Goal: Task Accomplishment & Management: Manage account settings

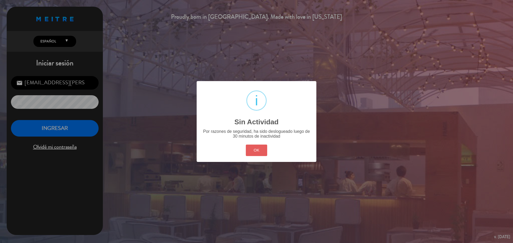
click at [259, 154] on button "OK" at bounding box center [257, 150] width 22 height 11
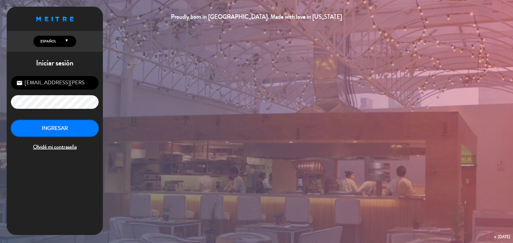
click at [75, 126] on button "INGRESAR" at bounding box center [55, 128] width 88 height 17
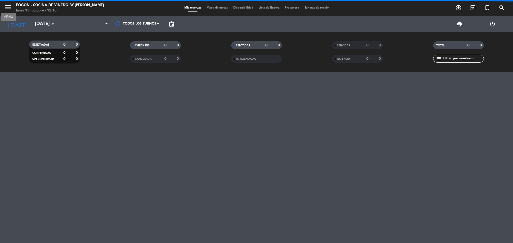
click at [7, 7] on icon "menu" at bounding box center [8, 7] width 8 height 8
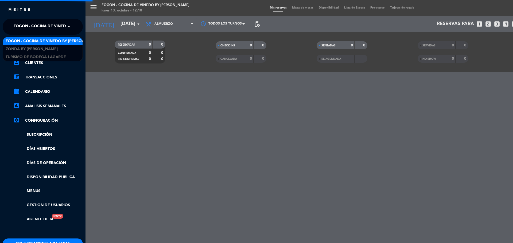
click at [22, 25] on span "Fogón - Cocina de viñedo by [PERSON_NAME]" at bounding box center [60, 26] width 93 height 11
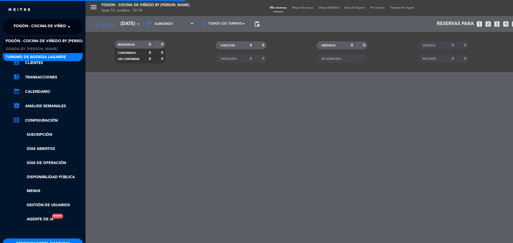
click at [26, 54] on span "Turismo de Bodega Lagarde" at bounding box center [36, 57] width 60 height 6
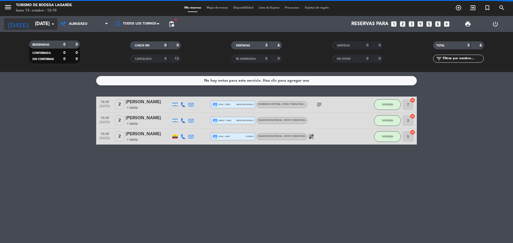
click at [32, 25] on input "[DATE]" at bounding box center [63, 24] width 62 height 11
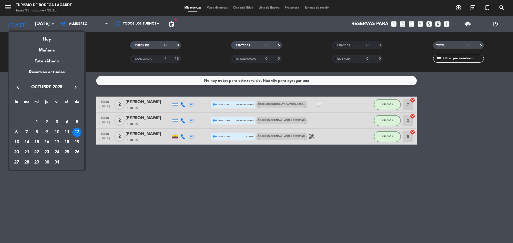
click at [26, 151] on div "21" at bounding box center [26, 152] width 9 height 9
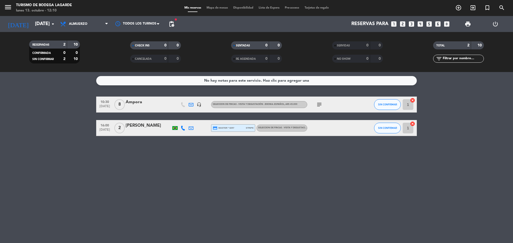
click at [318, 104] on icon "subject" at bounding box center [319, 104] width 6 height 6
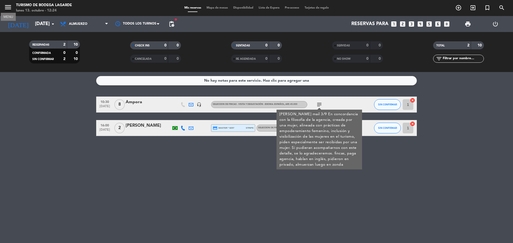
click at [6, 6] on icon "menu" at bounding box center [8, 7] width 8 height 8
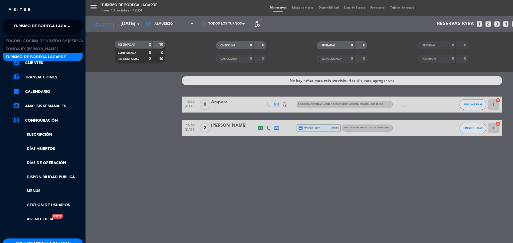
click at [24, 24] on span "Turismo de Bodega Lagarde" at bounding box center [44, 26] width 60 height 11
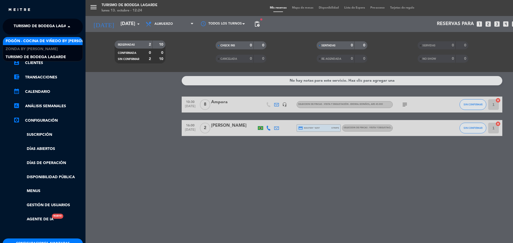
click at [28, 41] on span "Fogón - Cocina de viñedo by [PERSON_NAME]" at bounding box center [52, 41] width 93 height 6
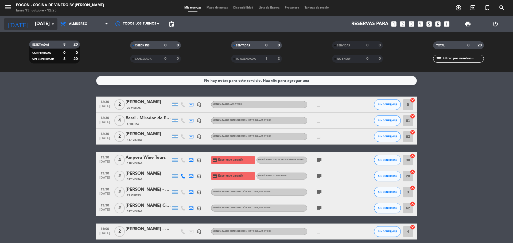
click at [32, 25] on input "[DATE]" at bounding box center [63, 24] width 62 height 11
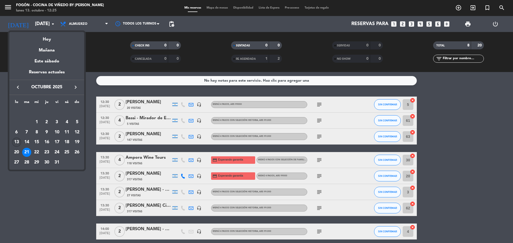
click at [15, 142] on div "13" at bounding box center [16, 142] width 9 height 9
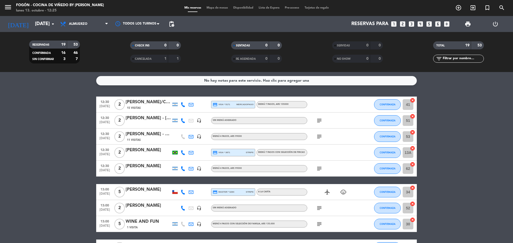
click at [319, 120] on icon "subject" at bounding box center [319, 120] width 6 height 6
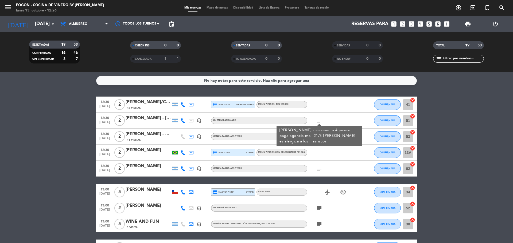
click at [331, 120] on div "subject [PERSON_NAME] viajes-menu 4 pasos- paga agencia-mail 21/5-[PERSON_NAME]…" at bounding box center [331, 121] width 48 height 16
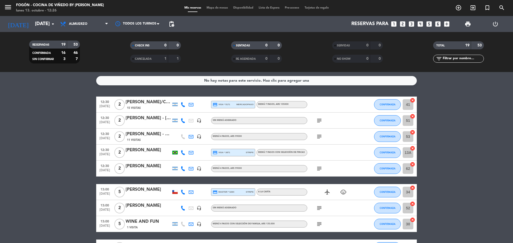
click at [318, 135] on icon "subject" at bounding box center [319, 137] width 6 height 6
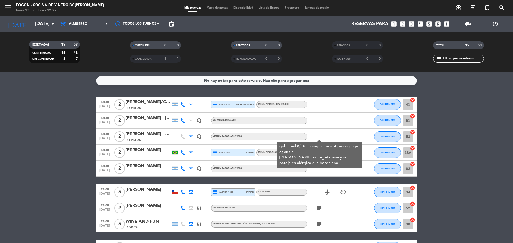
click at [318, 135] on icon "subject" at bounding box center [319, 137] width 6 height 6
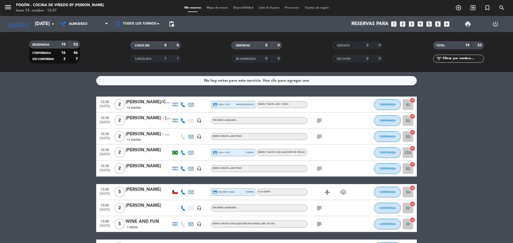
click at [319, 169] on icon "subject" at bounding box center [319, 169] width 6 height 6
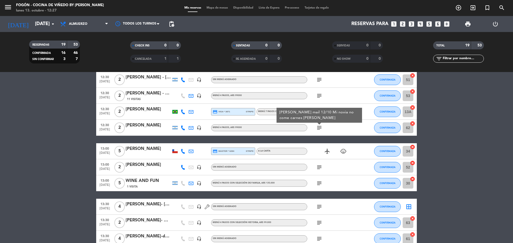
scroll to position [53, 0]
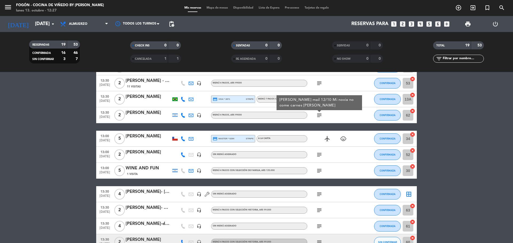
click at [319, 156] on icon "subject" at bounding box center [319, 155] width 6 height 6
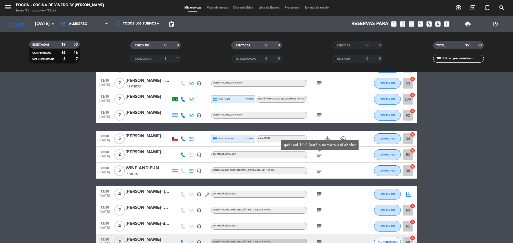
click at [319, 170] on icon "subject" at bounding box center [319, 171] width 6 height 6
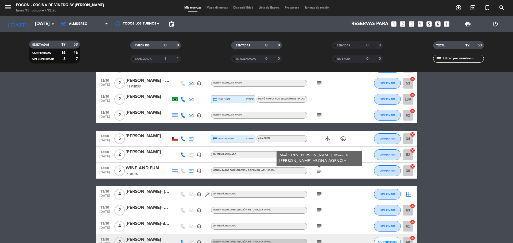
click at [318, 194] on icon "subject" at bounding box center [319, 194] width 6 height 6
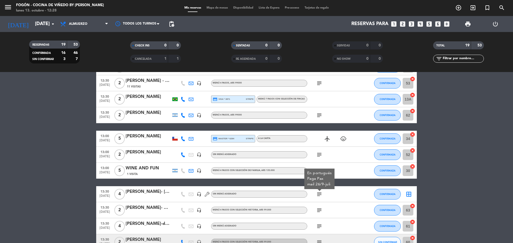
click at [319, 210] on icon "subject" at bounding box center [319, 210] width 6 height 6
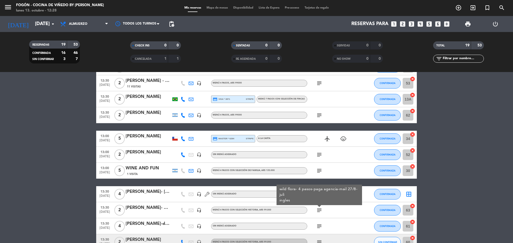
click at [319, 226] on icon "subject" at bounding box center [319, 226] width 6 height 6
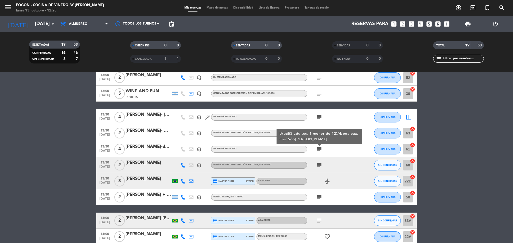
scroll to position [134, 0]
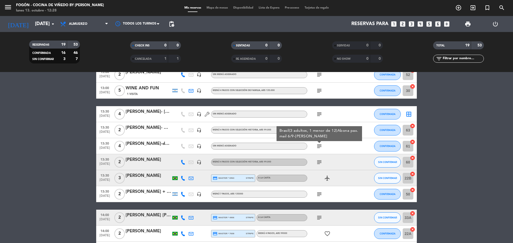
click at [319, 162] on icon "subject" at bounding box center [319, 162] width 6 height 6
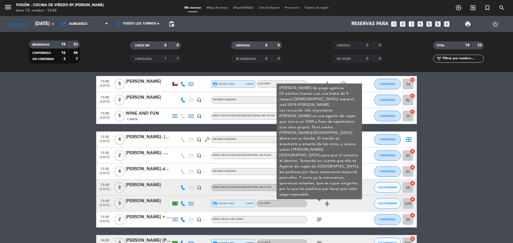
scroll to position [107, 0]
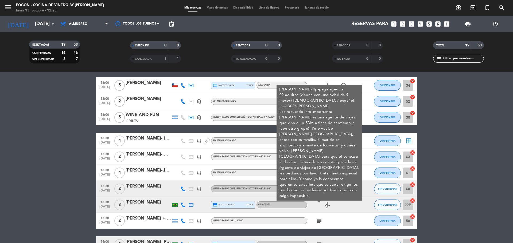
click at [318, 219] on icon "subject" at bounding box center [319, 221] width 6 height 6
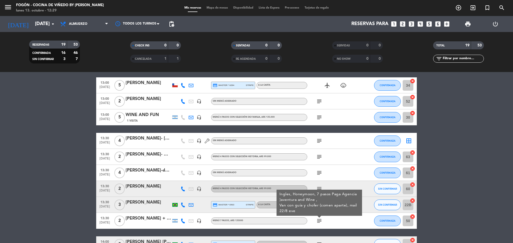
click at [152, 222] on div "[PERSON_NAME] + [PERSON_NAME] (Av and wine)" at bounding box center [148, 218] width 45 height 7
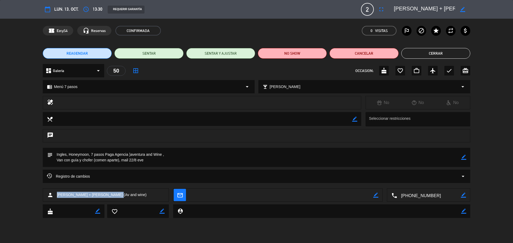
drag, startPoint x: 109, startPoint y: 195, endPoint x: 56, endPoint y: 195, distance: 53.1
click at [56, 195] on div "person [PERSON_NAME] + [PERSON_NAME] (Av and wine)" at bounding box center [106, 195] width 126 height 13
copy span "[PERSON_NAME] + [PERSON_NAME]"
click at [441, 54] on button "Cerrar" at bounding box center [435, 53] width 69 height 11
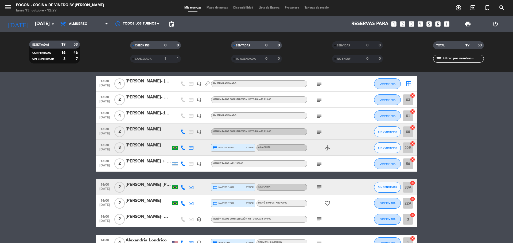
scroll to position [187, 0]
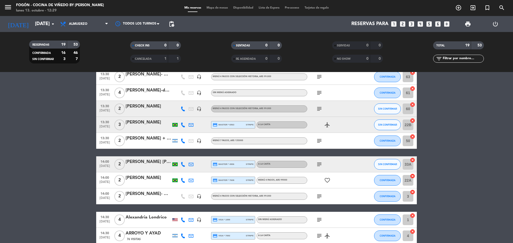
click at [318, 164] on icon "subject" at bounding box center [319, 164] width 6 height 6
click at [319, 197] on icon "subject" at bounding box center [319, 196] width 6 height 6
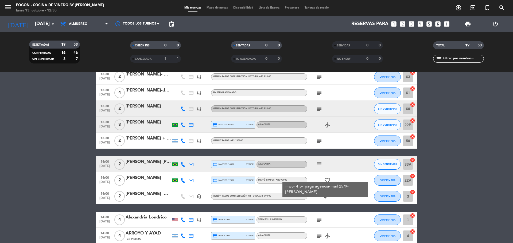
scroll to position [214, 0]
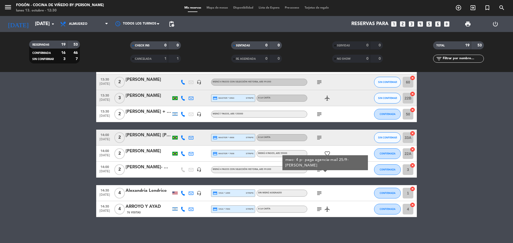
click at [319, 192] on icon "subject" at bounding box center [319, 193] width 6 height 6
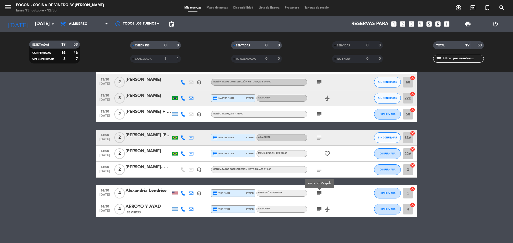
click at [318, 209] on icon "subject" at bounding box center [319, 209] width 6 height 6
click at [318, 194] on icon "subject" at bounding box center [319, 193] width 6 height 6
click at [320, 170] on icon "subject" at bounding box center [319, 170] width 6 height 6
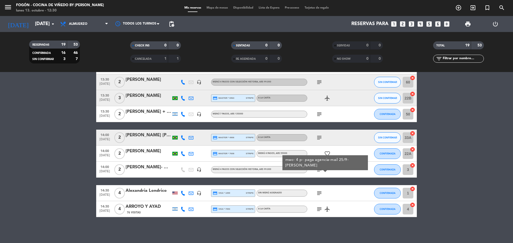
click at [321, 138] on icon "subject" at bounding box center [319, 138] width 6 height 6
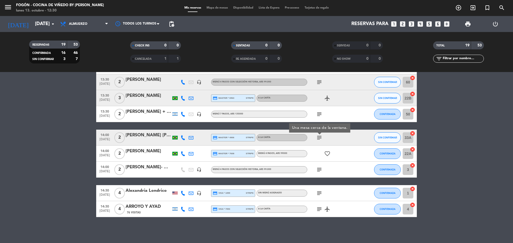
click at [319, 115] on icon "subject" at bounding box center [319, 114] width 6 height 6
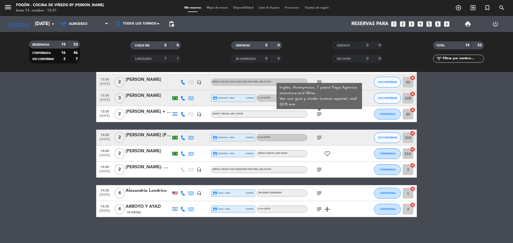
scroll to position [214, 0]
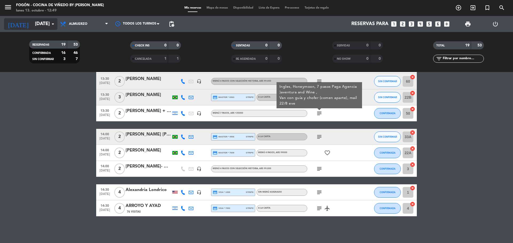
click at [32, 25] on input "[DATE]" at bounding box center [63, 24] width 62 height 11
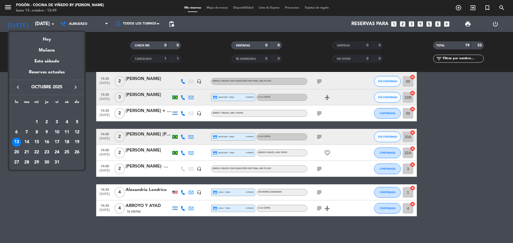
click at [57, 153] on div "24" at bounding box center [56, 152] width 9 height 9
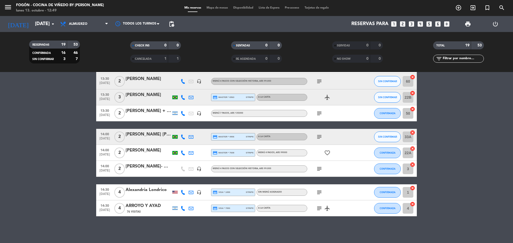
type input "[DATE]"
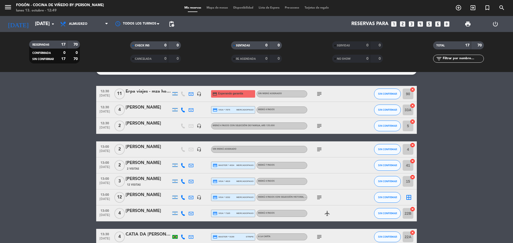
scroll to position [0, 0]
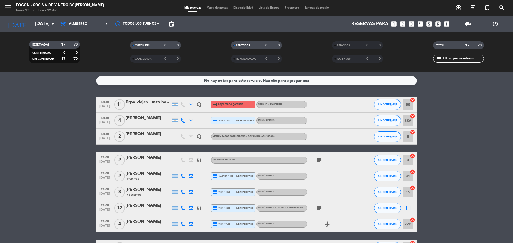
click at [146, 102] on div "Erpa viajes - mza holidays" at bounding box center [148, 102] width 45 height 7
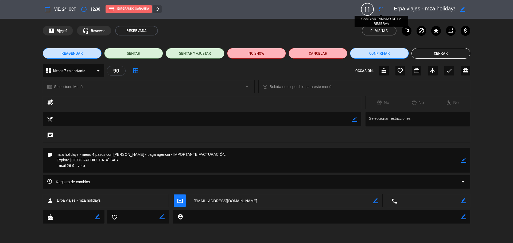
click at [382, 8] on icon "fullscreen" at bounding box center [381, 9] width 6 height 6
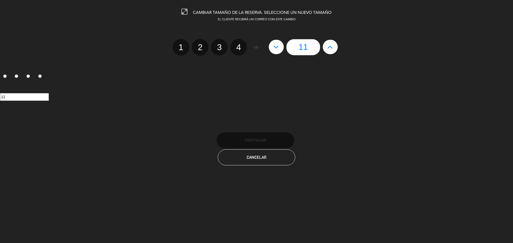
click at [329, 46] on icon at bounding box center [330, 47] width 6 height 9
type input "12"
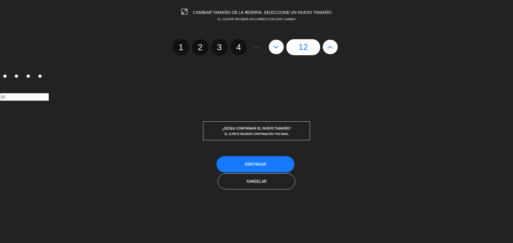
click at [246, 164] on span "Continuar" at bounding box center [255, 164] width 21 height 5
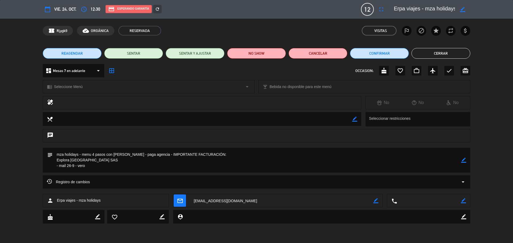
click at [425, 54] on button "Cerrar" at bounding box center [440, 53] width 59 height 11
